Goal: Use online tool/utility: Use online tool/utility

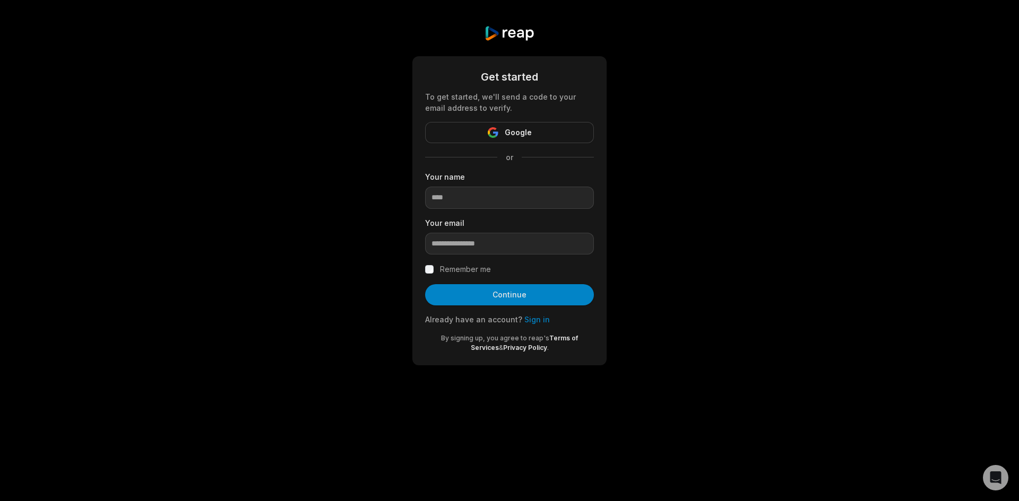
click at [536, 322] on link "Sign in" at bounding box center [536, 319] width 25 height 9
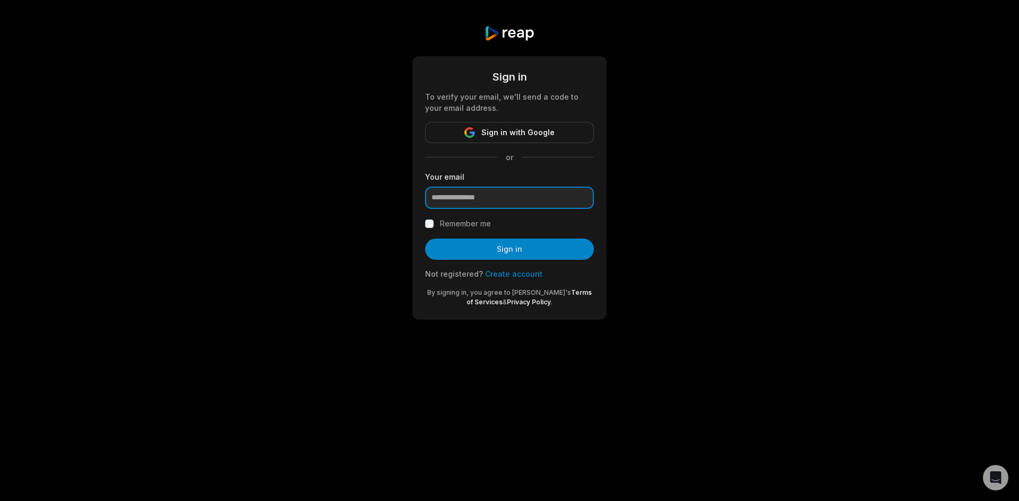
click at [463, 192] on input "email" at bounding box center [509, 198] width 169 height 22
type input "**********"
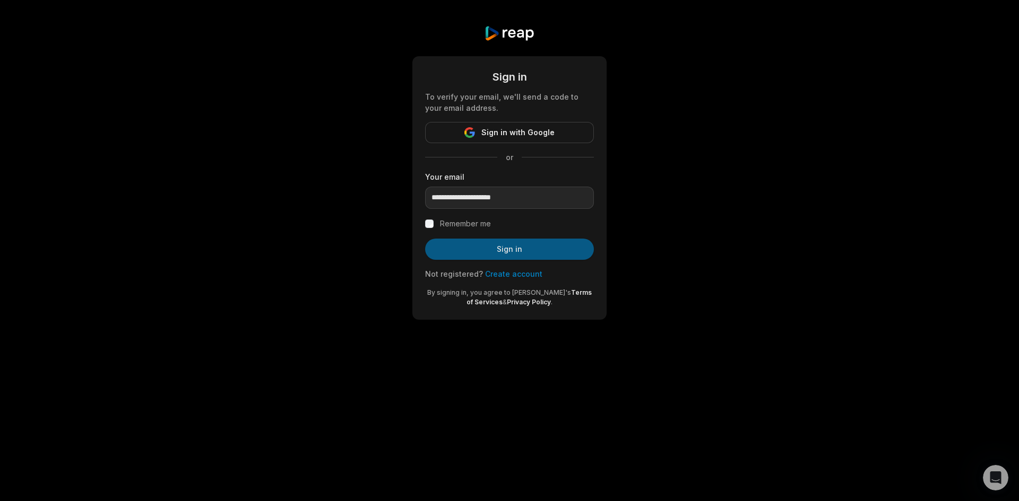
click at [528, 250] on button "Sign in" at bounding box center [509, 249] width 169 height 21
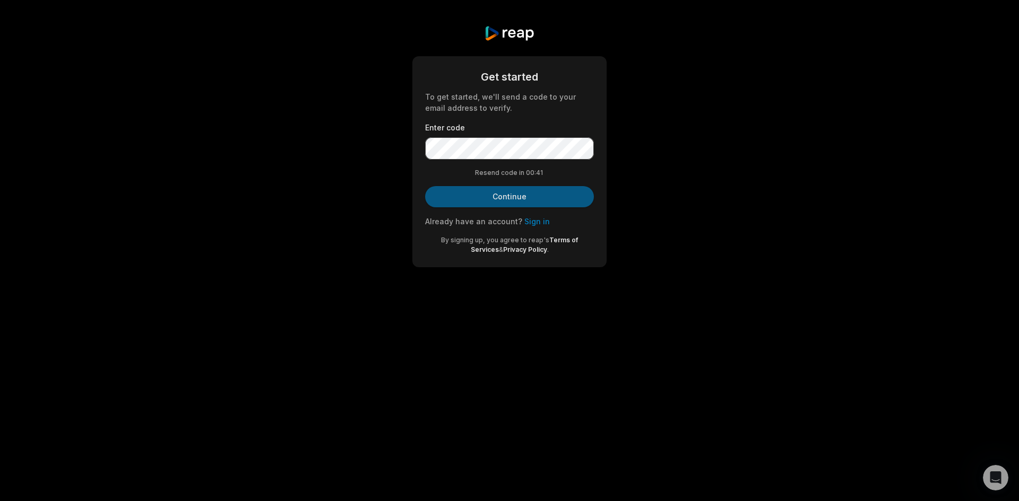
click at [526, 201] on button "Continue" at bounding box center [509, 196] width 169 height 21
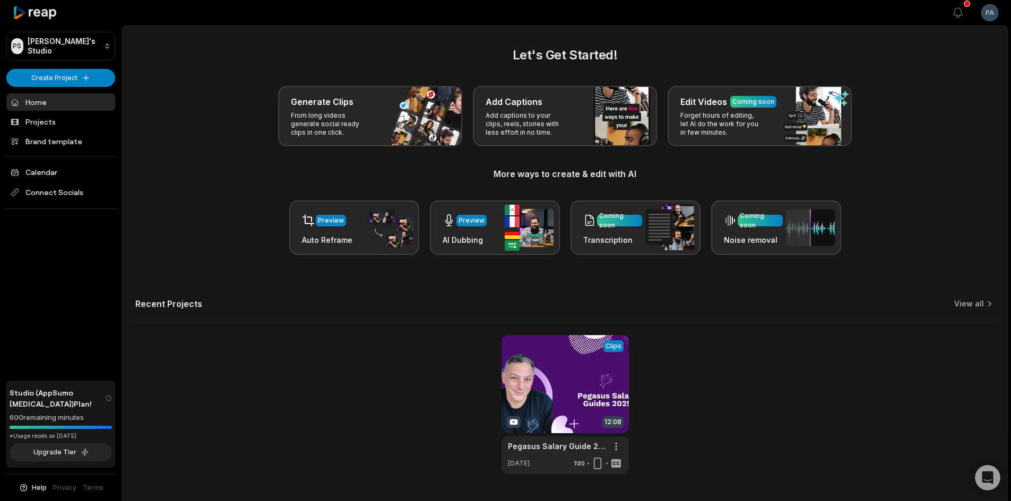
scroll to position [28, 0]
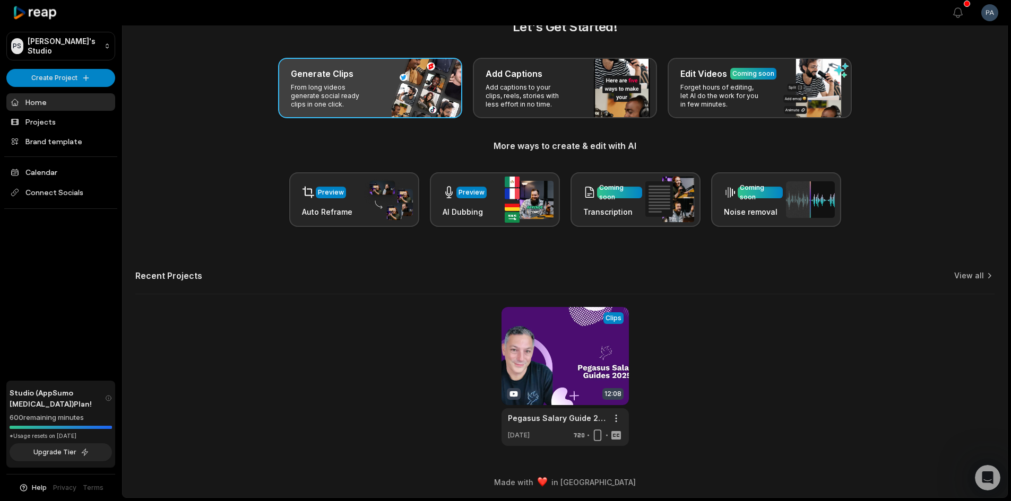
click at [365, 85] on p "From long videos generate social ready clips in one click." at bounding box center [332, 95] width 82 height 25
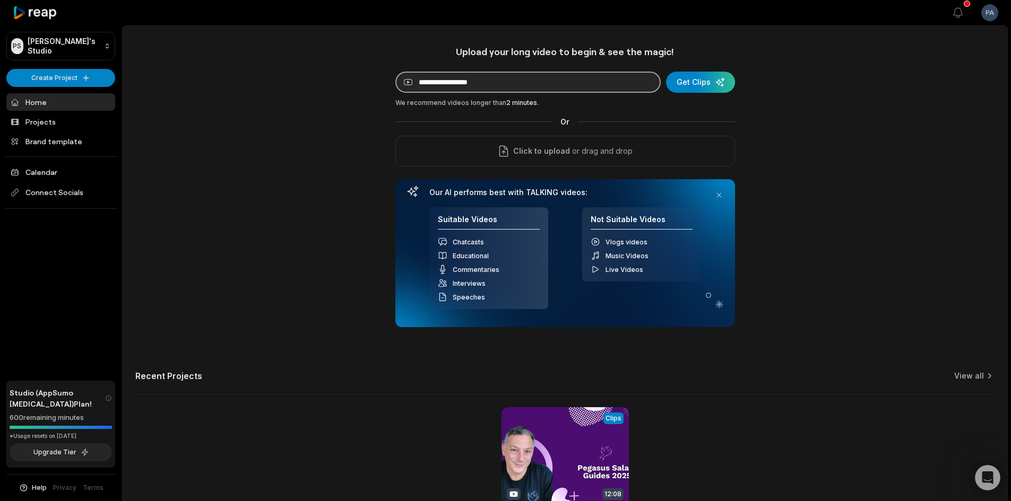
click at [489, 84] on input at bounding box center [527, 82] width 265 height 21
paste input "**********"
type input "**********"
click at [714, 78] on div "submit" at bounding box center [701, 82] width 69 height 21
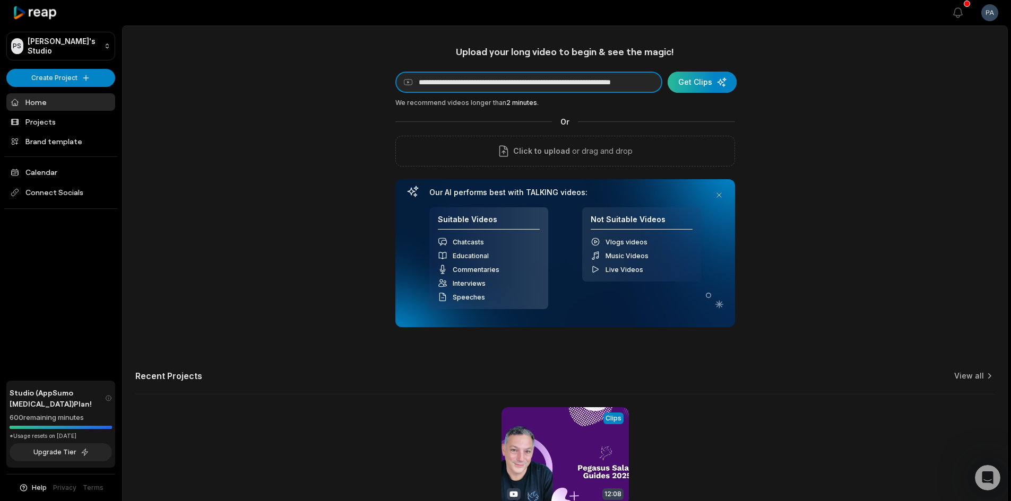
drag, startPoint x: 419, startPoint y: 81, endPoint x: 677, endPoint y: 92, distance: 258.1
click at [677, 92] on form "**********" at bounding box center [565, 82] width 340 height 21
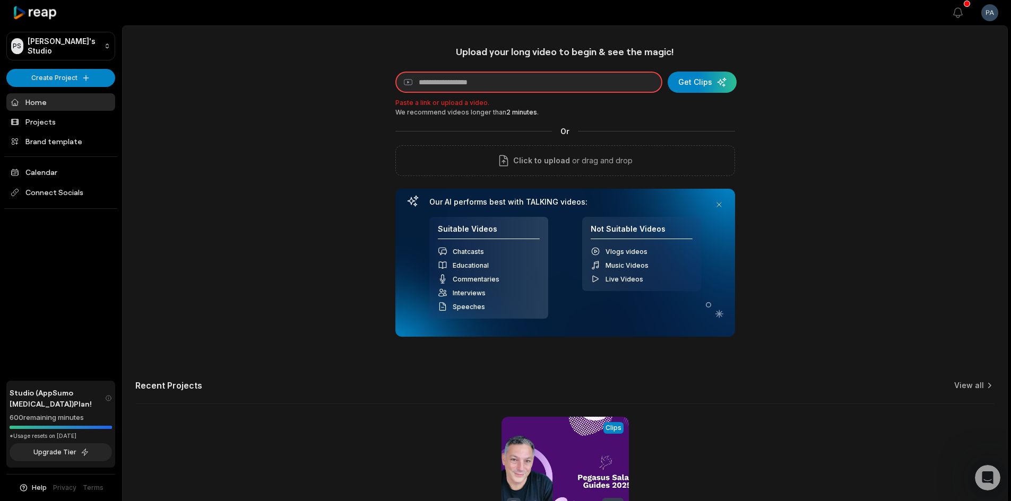
scroll to position [0, 0]
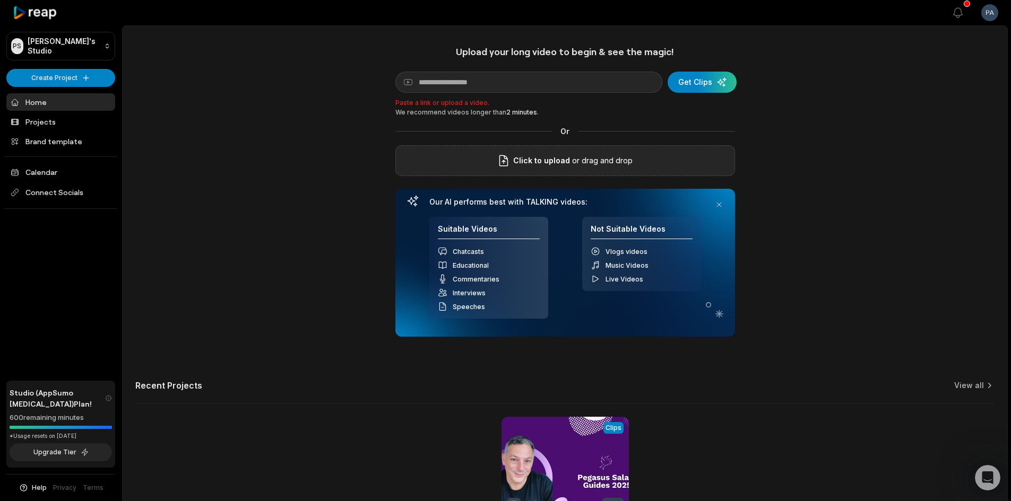
click at [566, 159] on span "Click to upload" at bounding box center [541, 160] width 57 height 13
click at [0, 0] on input "Click to upload" at bounding box center [0, 0] width 0 height 0
click at [551, 158] on span "Click to upload" at bounding box center [541, 160] width 57 height 13
click at [0, 0] on input "Click to upload" at bounding box center [0, 0] width 0 height 0
click at [593, 165] on p "or drag and drop" at bounding box center [601, 160] width 63 height 13
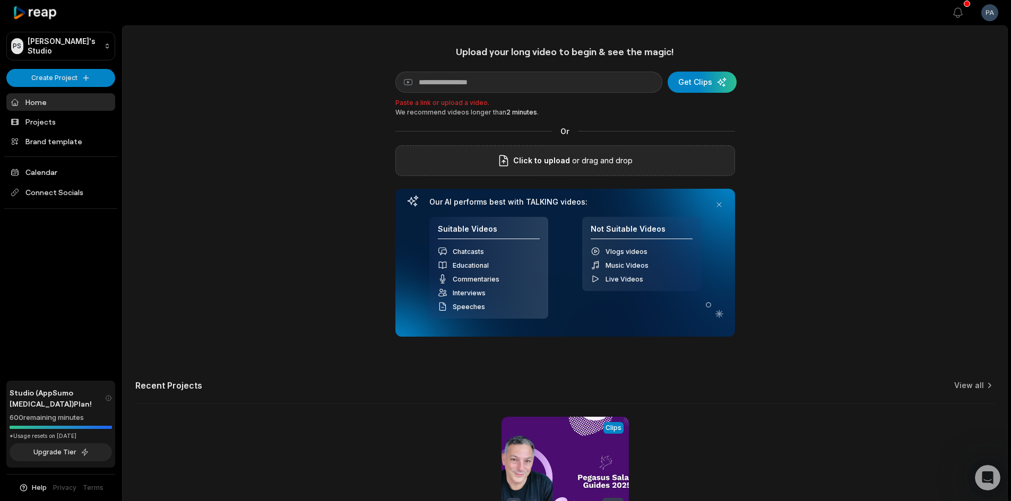
click at [556, 155] on span "Click to upload" at bounding box center [541, 160] width 57 height 13
click at [0, 0] on input "Click to upload" at bounding box center [0, 0] width 0 height 0
click at [564, 160] on span "Click to upload" at bounding box center [541, 160] width 57 height 13
click at [0, 0] on input "Click to upload" at bounding box center [0, 0] width 0 height 0
